Goal: Task Accomplishment & Management: Complete application form

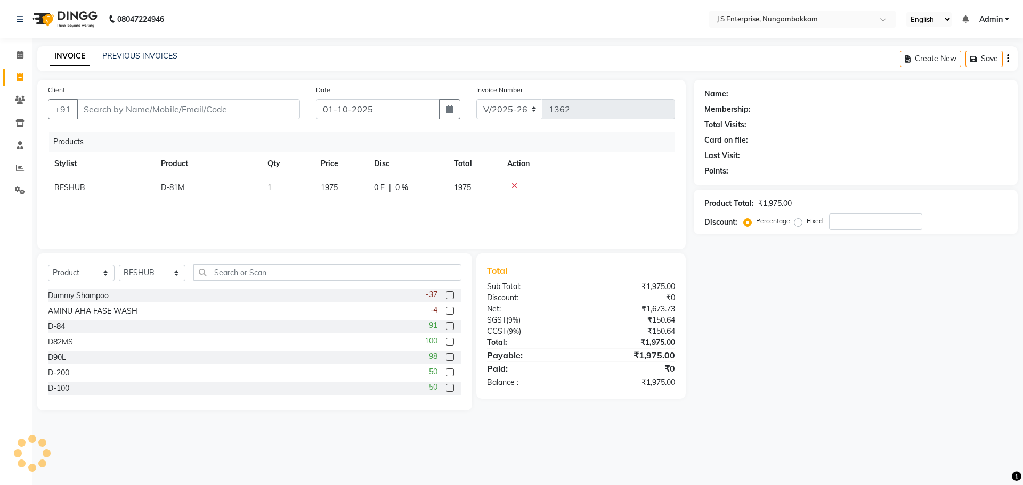
select select "7359"
select select "product"
select select "74542"
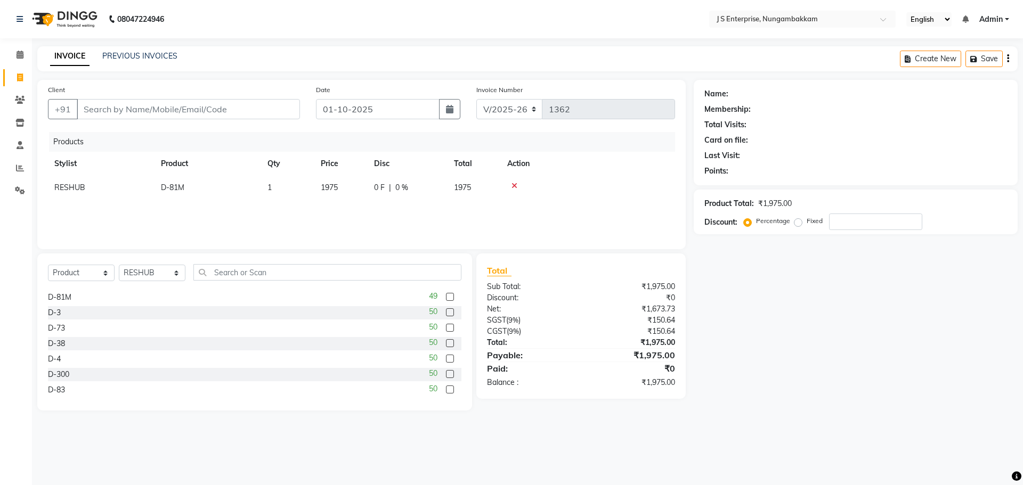
click at [516, 186] on icon at bounding box center [514, 185] width 6 height 7
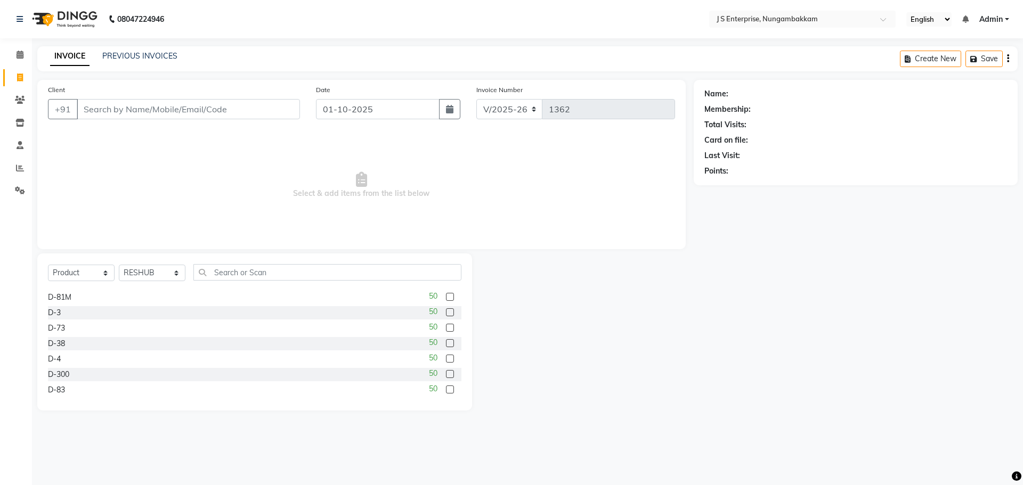
click at [446, 315] on label at bounding box center [450, 312] width 8 height 8
click at [446, 315] on input "checkbox" at bounding box center [449, 312] width 7 height 7
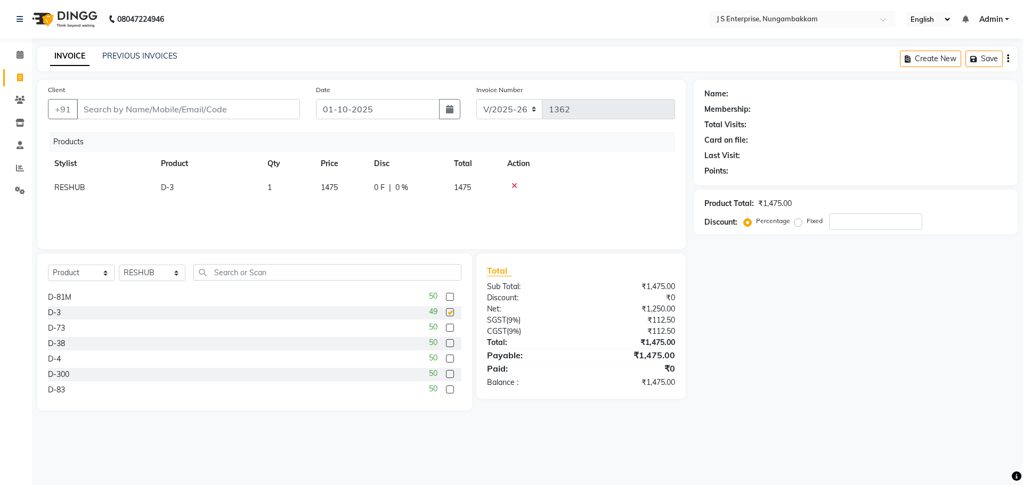
checkbox input "false"
click at [514, 186] on icon at bounding box center [514, 185] width 6 height 7
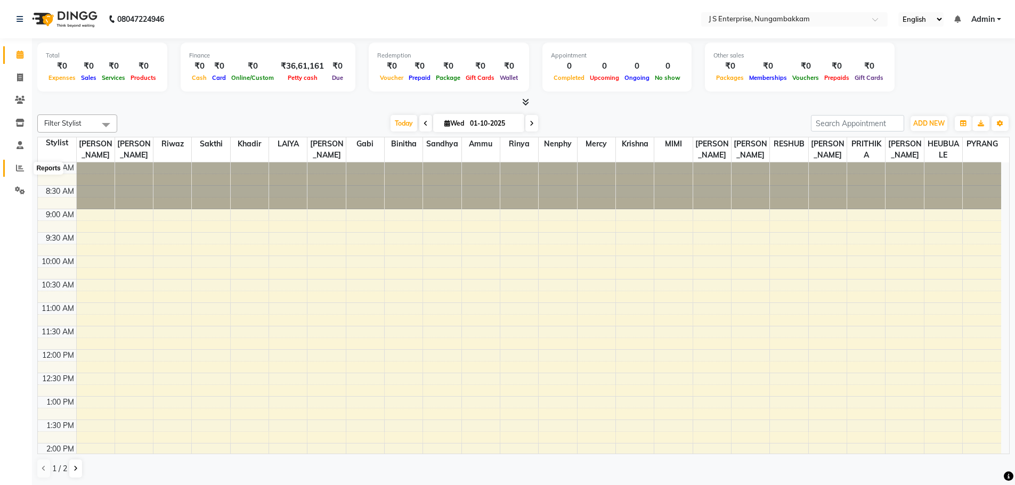
click at [21, 168] on icon at bounding box center [20, 168] width 8 height 8
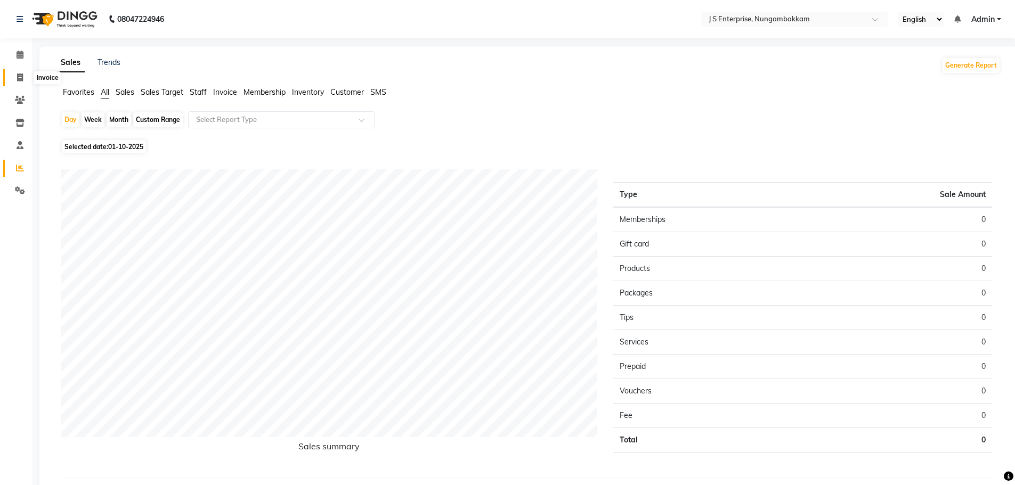
click at [23, 76] on icon at bounding box center [20, 77] width 6 height 8
select select "service"
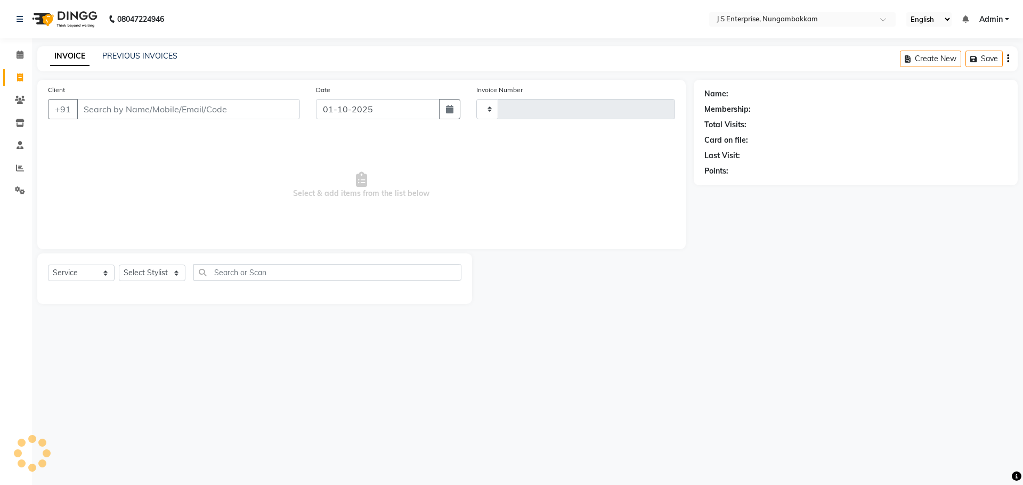
type input "1362"
select select "7359"
click at [131, 115] on input "Client" at bounding box center [188, 109] width 223 height 20
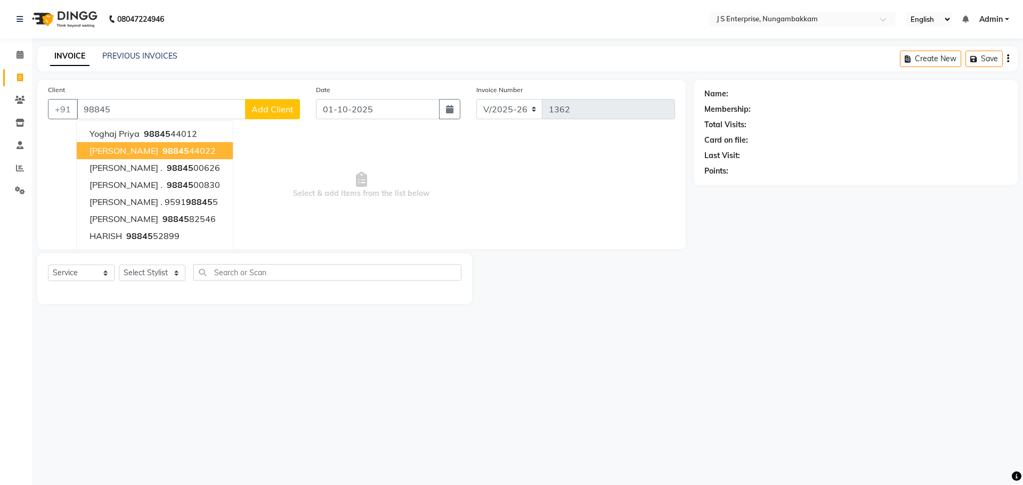
click at [116, 144] on button "KRISHNA 98845 44022" at bounding box center [155, 150] width 156 height 17
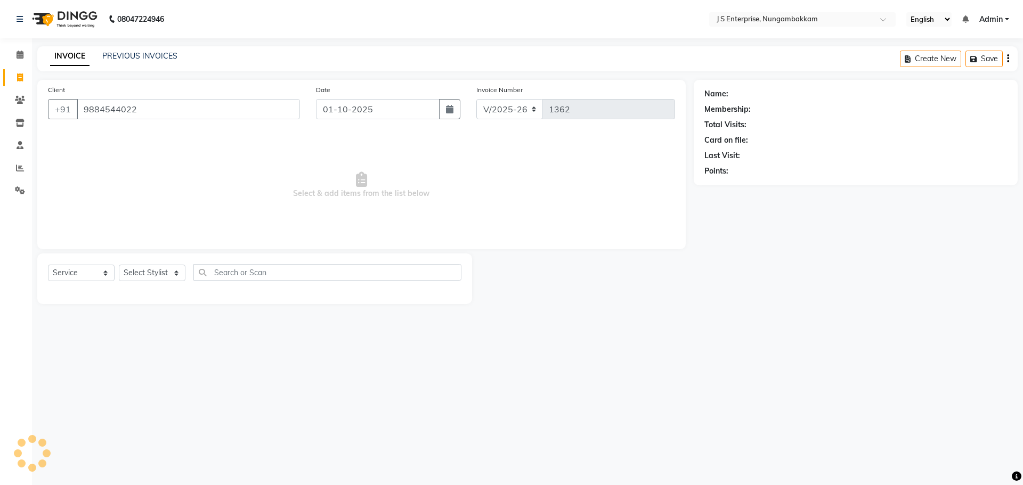
type input "9884544022"
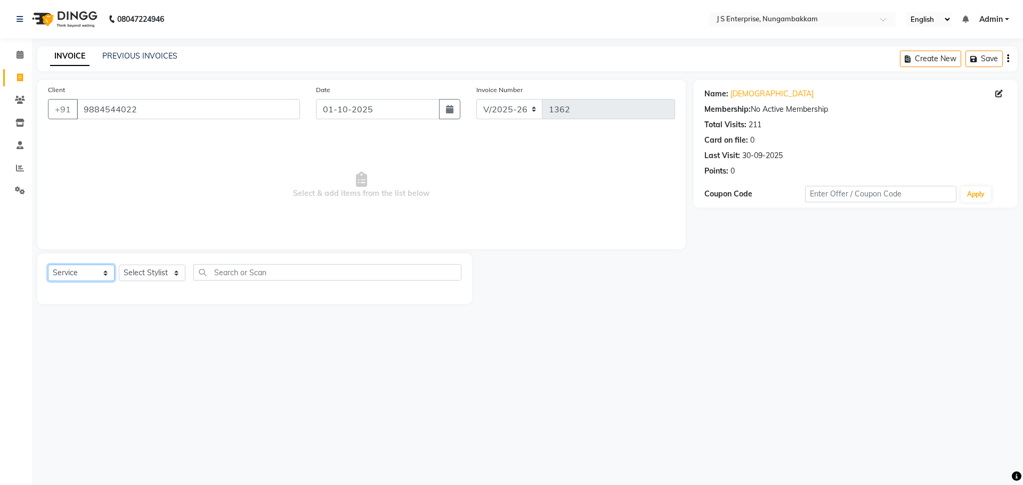
click at [107, 269] on select "Select Service Product Membership Package Voucher Prepaid Gift Card" at bounding box center [81, 273] width 67 height 17
select select "product"
click at [48, 265] on select "Select Service Product Membership Package Voucher Prepaid Gift Card" at bounding box center [81, 273] width 67 height 17
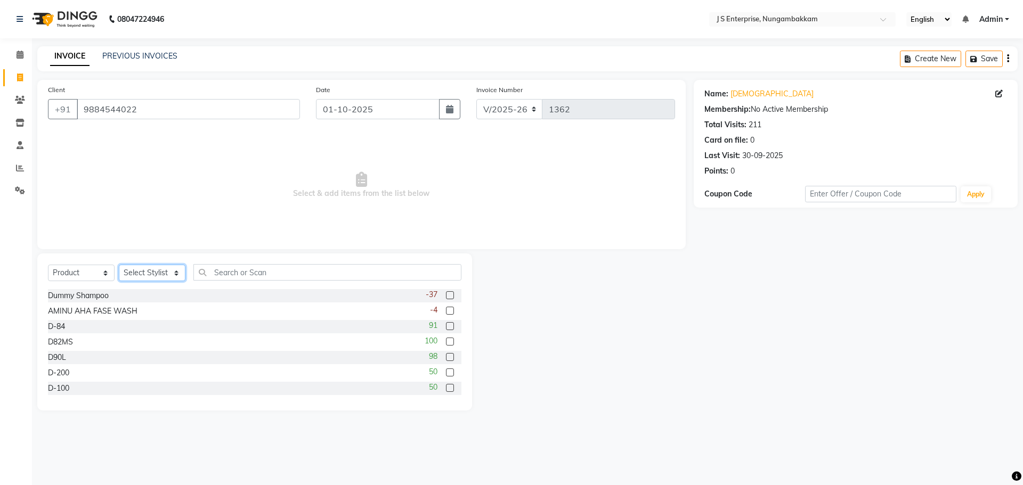
click at [148, 276] on select "Select Stylist ammu binitha gabi HEUBUALE Julia Smith Justin khadir krishna LAI…" at bounding box center [152, 273] width 67 height 17
select select "74542"
click at [119, 265] on select "Select Stylist ammu binitha gabi HEUBUALE Julia Smith Justin khadir krishna LAI…" at bounding box center [152, 273] width 67 height 17
click at [446, 372] on label at bounding box center [450, 373] width 8 height 8
click at [446, 372] on input "checkbox" at bounding box center [449, 373] width 7 height 7
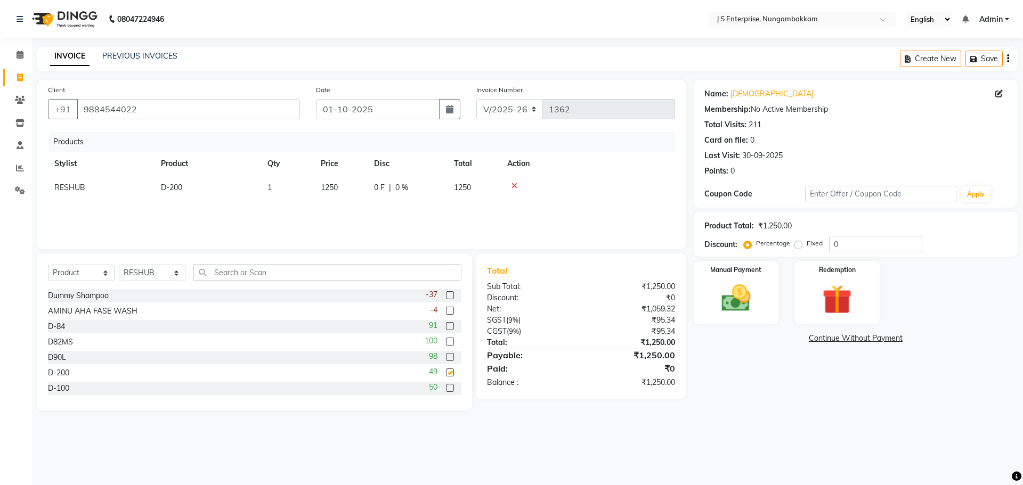
checkbox input "false"
click at [515, 186] on icon at bounding box center [514, 185] width 6 height 7
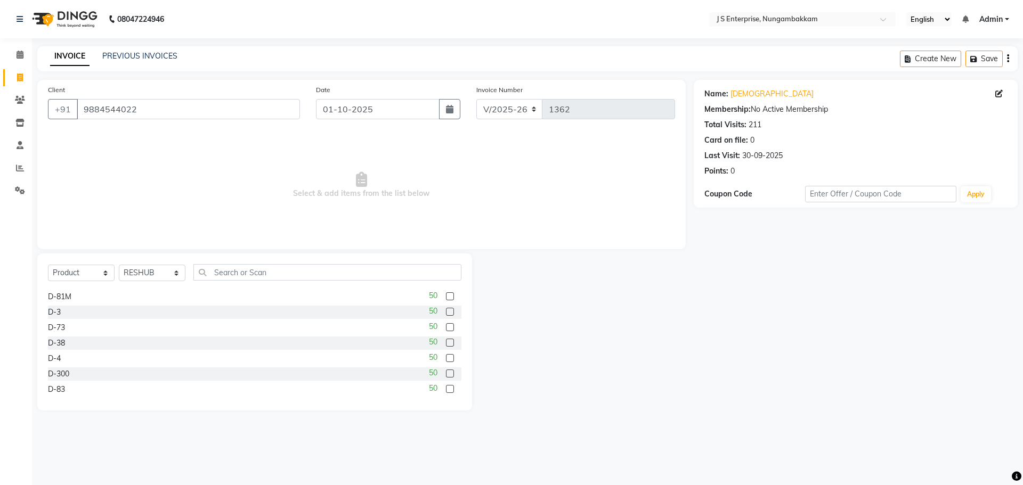
scroll to position [110, 0]
click at [446, 353] on label at bounding box center [450, 355] width 8 height 8
click at [446, 353] on input "checkbox" at bounding box center [449, 356] width 7 height 7
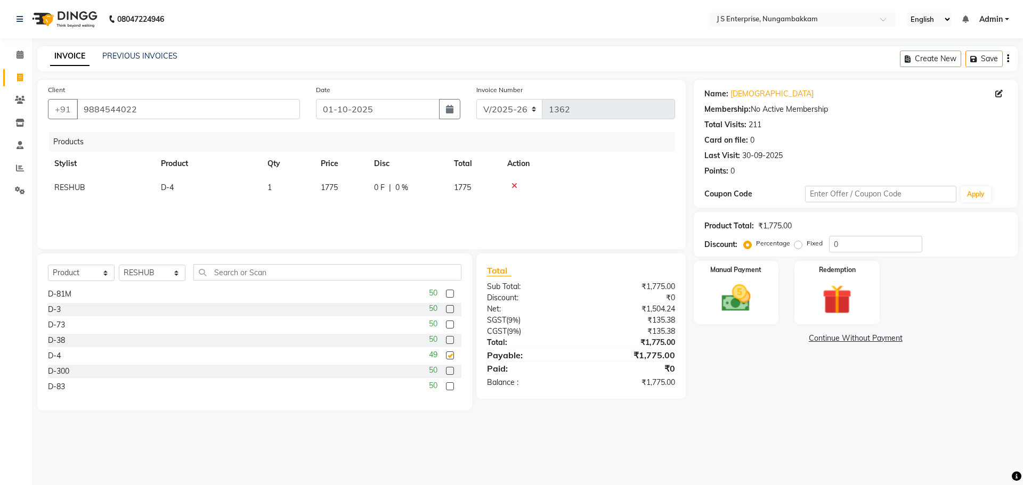
checkbox input "false"
click at [516, 186] on icon at bounding box center [514, 185] width 6 height 7
